Goal: Task Accomplishment & Management: Manage account settings

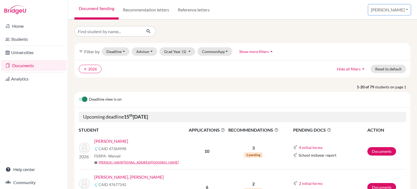
click at [403, 12] on button "[PERSON_NAME]" at bounding box center [390, 10] width 42 height 10
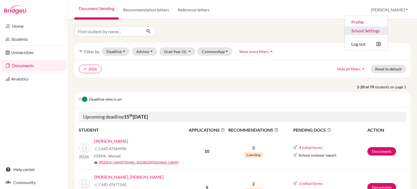
click at [386, 31] on link "School Settings" at bounding box center [366, 30] width 43 height 9
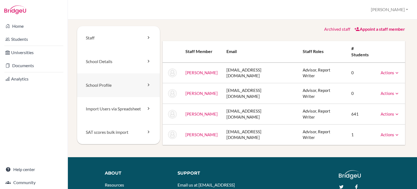
click at [125, 85] on link "School Profile" at bounding box center [118, 85] width 83 height 24
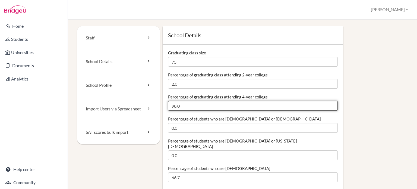
drag, startPoint x: 181, startPoint y: 106, endPoint x: 167, endPoint y: 105, distance: 14.4
click at [168, 105] on input "98.0" at bounding box center [253, 106] width 170 height 10
type input "97.3"
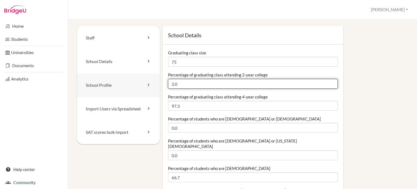
drag, startPoint x: 212, startPoint y: 84, endPoint x: 156, endPoint y: 80, distance: 56.6
type input "0"
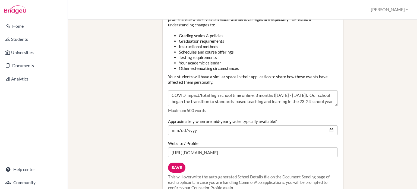
scroll to position [788, 0]
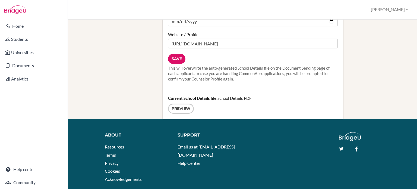
click at [173, 54] on input "Save" at bounding box center [176, 59] width 17 height 10
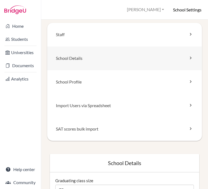
click at [126, 62] on link "School Details" at bounding box center [124, 58] width 155 height 24
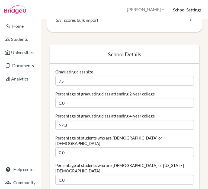
scroll to position [217, 0]
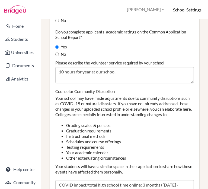
scroll to position [788, 0]
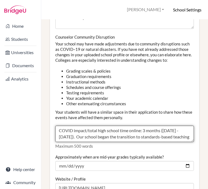
click at [113, 125] on textarea "COVID impact/total high school time online: 3 months ([DATE] - [DATE]). Our sch…" at bounding box center [124, 133] width 139 height 16
click at [145, 125] on textarea "COVID impact/total high school time online: 3 months ([DATE] - [DATE]). Our sch…" at bounding box center [124, 133] width 139 height 16
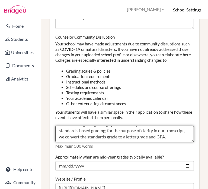
scroll to position [842, 0]
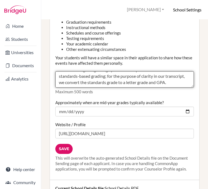
click at [110, 71] on textarea "COVID impact/total high school time online: 3 months ([DATE] - [DATE]). Our sch…" at bounding box center [124, 79] width 139 height 16
paste textarea "Learning is assessed continually through the course of a year and we regard a s…"
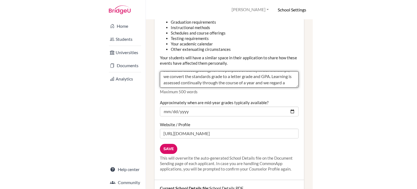
scroll to position [60, 0]
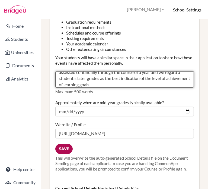
type textarea "COVID impact/total high school time online: 3 months ([DATE] - [DATE]). Our sch…"
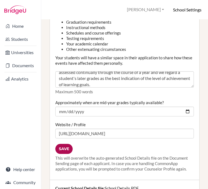
click at [65, 144] on input "Save" at bounding box center [63, 149] width 17 height 10
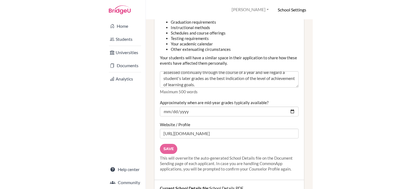
scroll to position [801, 0]
